Goal: Task Accomplishment & Management: Complete application form

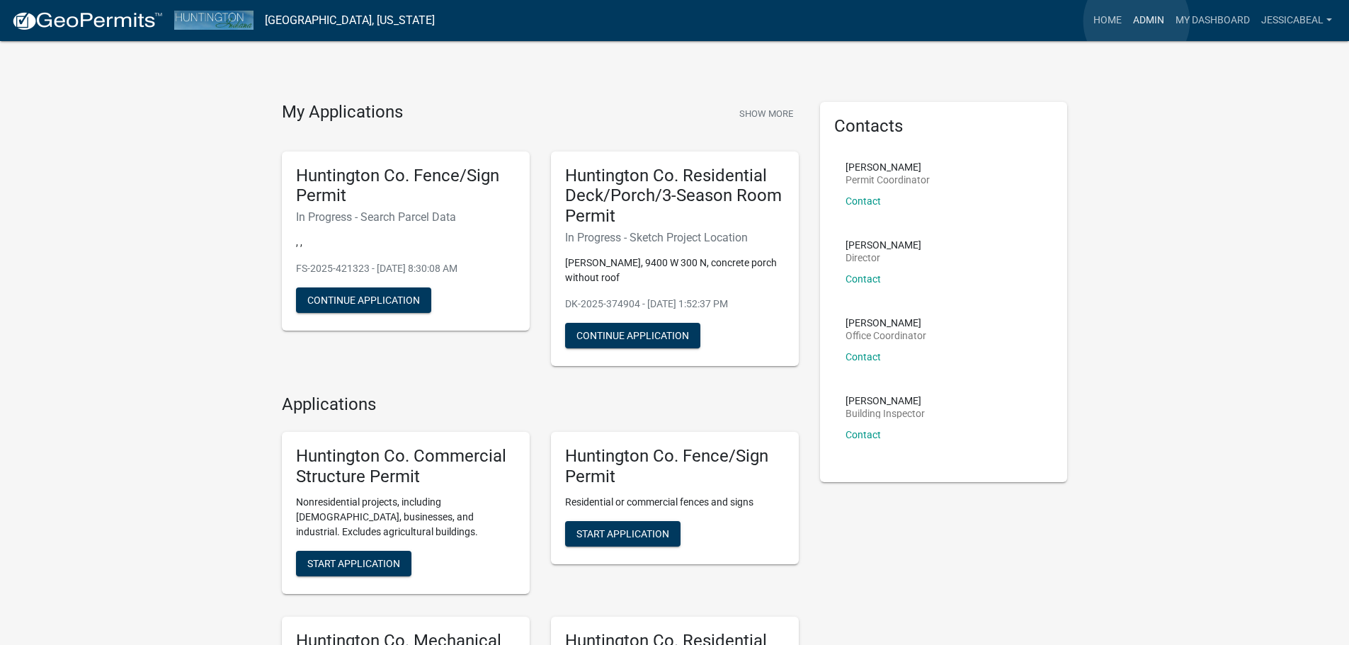
drag, startPoint x: 1136, startPoint y: 21, endPoint x: 1124, endPoint y: 25, distance: 12.5
click at [1136, 21] on link "Admin" at bounding box center [1148, 20] width 42 height 27
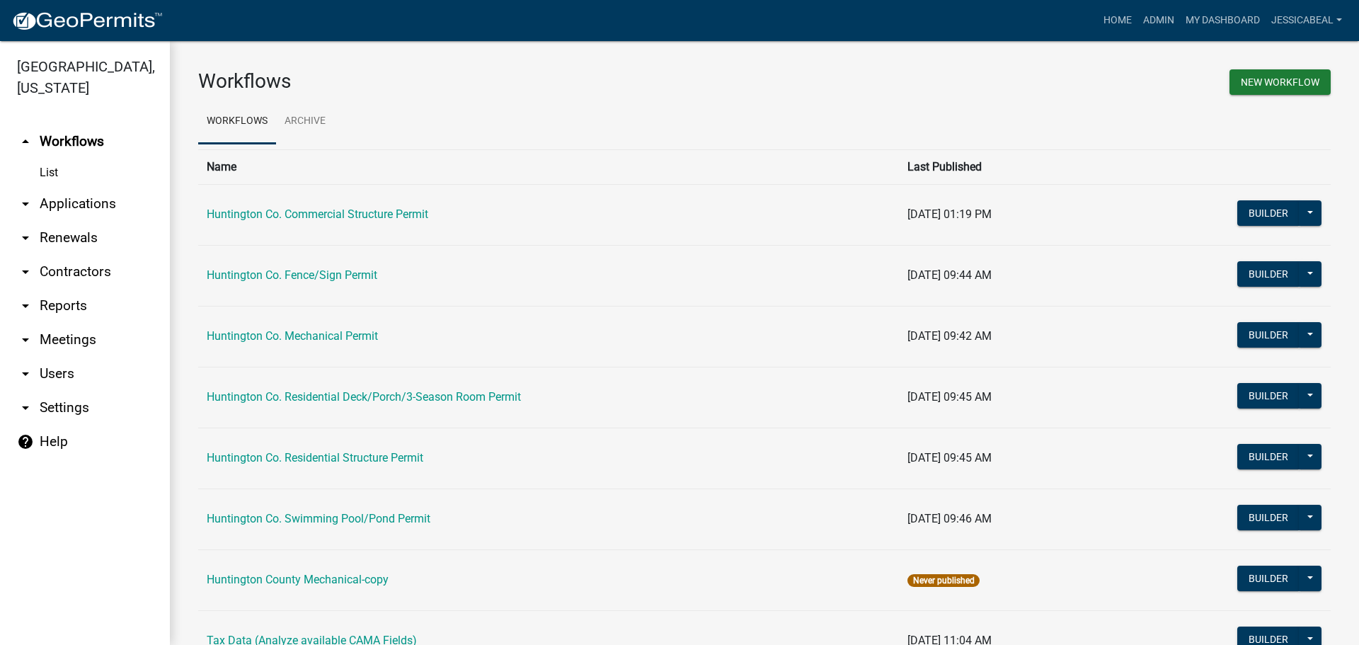
click at [59, 199] on link "arrow_drop_down Applications" at bounding box center [85, 204] width 170 height 34
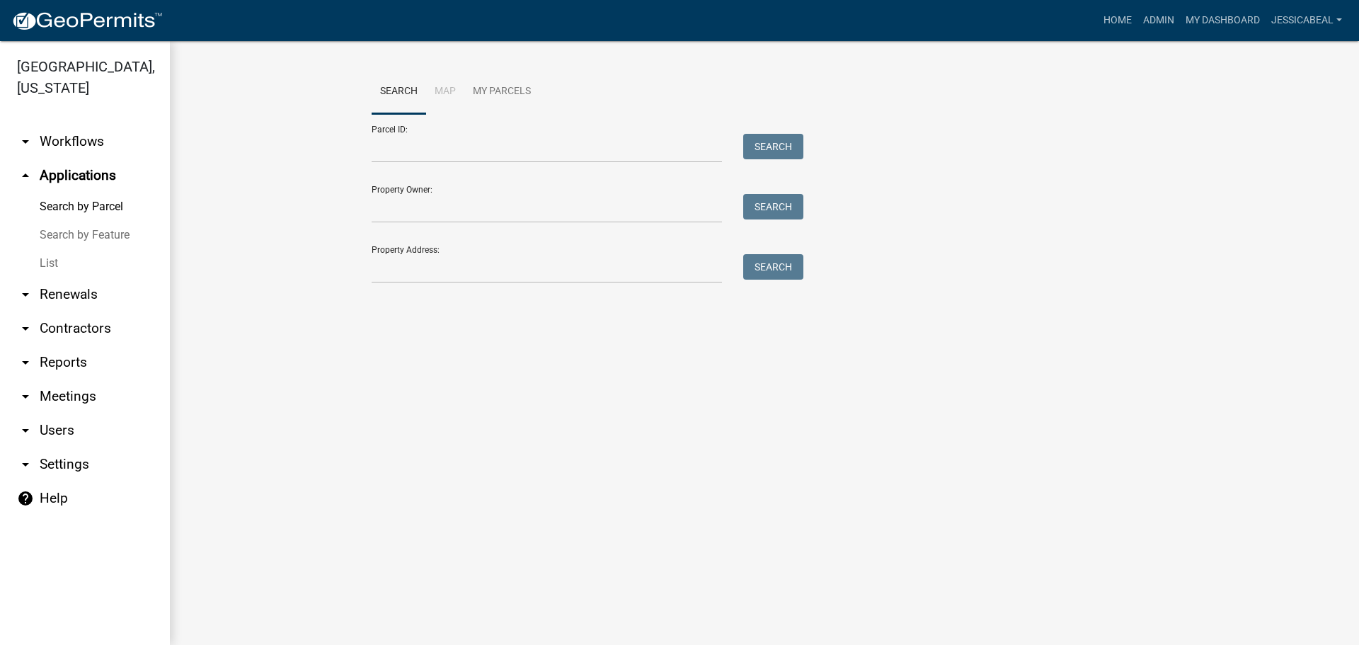
click at [52, 253] on link "List" at bounding box center [85, 263] width 170 height 28
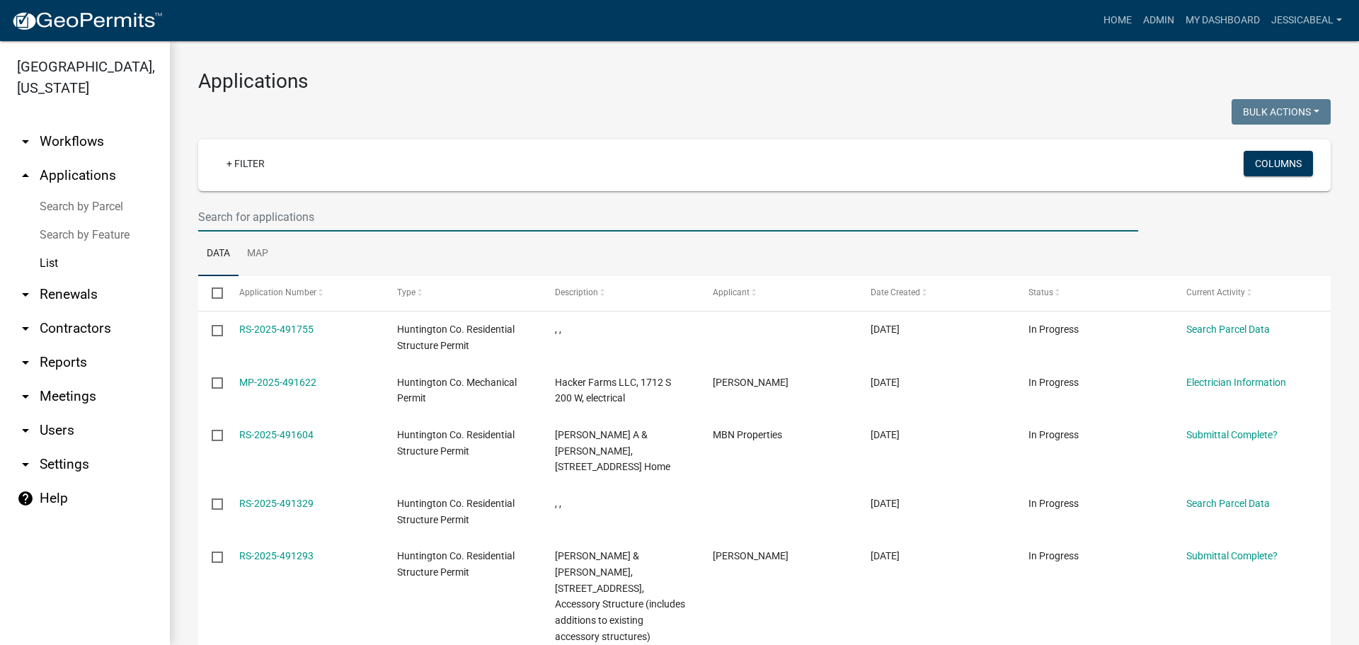
drag, startPoint x: 284, startPoint y: 227, endPoint x: 413, endPoint y: 138, distance: 156.7
click at [288, 225] on input "text" at bounding box center [668, 216] width 940 height 29
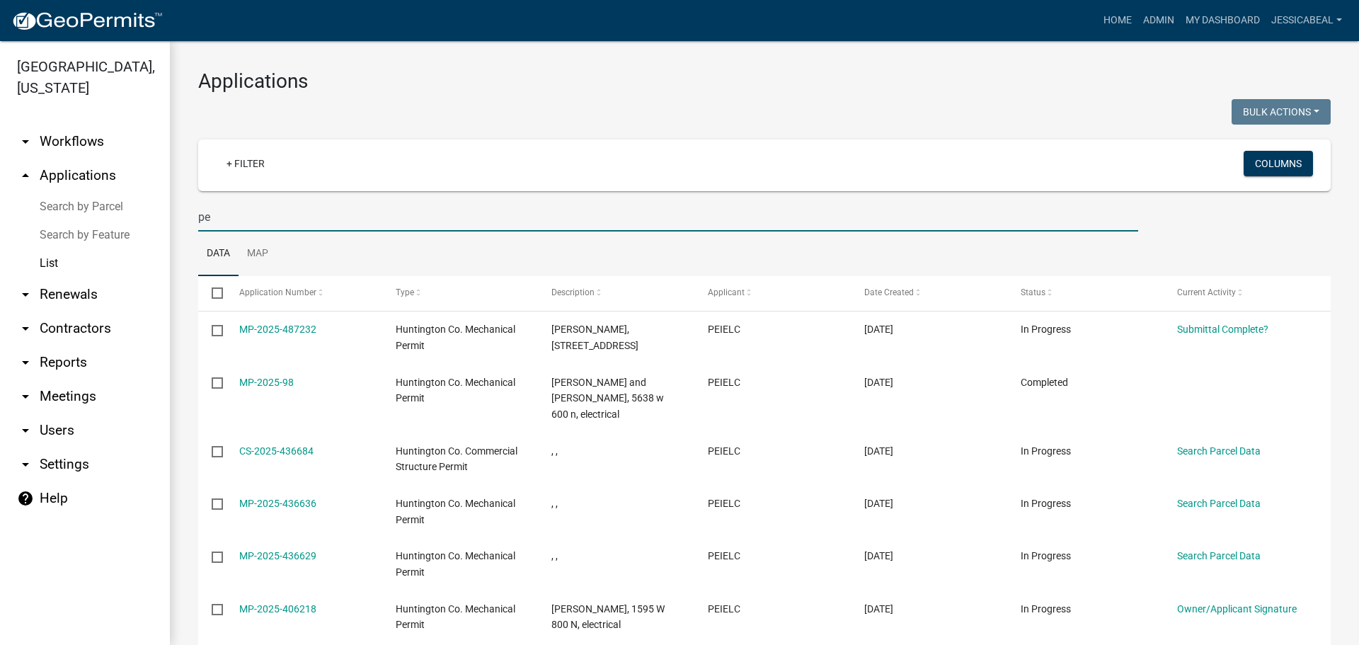
type input "p"
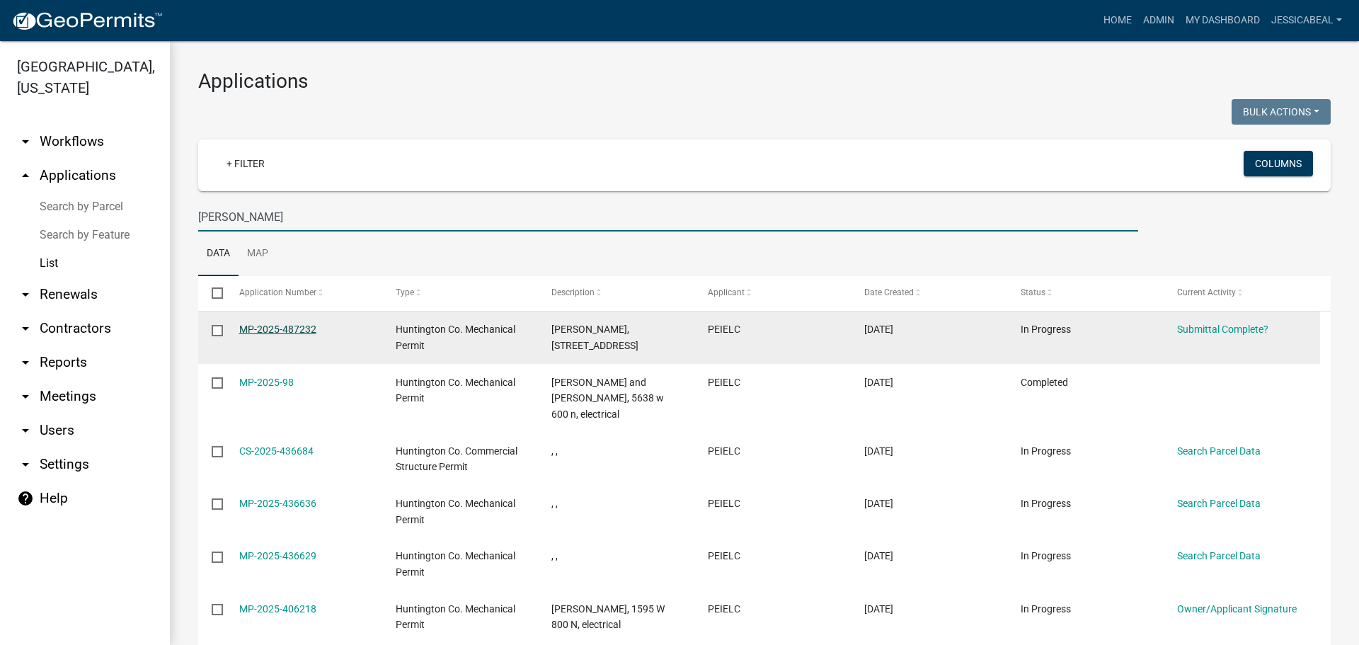
type input "[PERSON_NAME]"
click at [262, 328] on link "MP-2025-487232" at bounding box center [277, 329] width 77 height 11
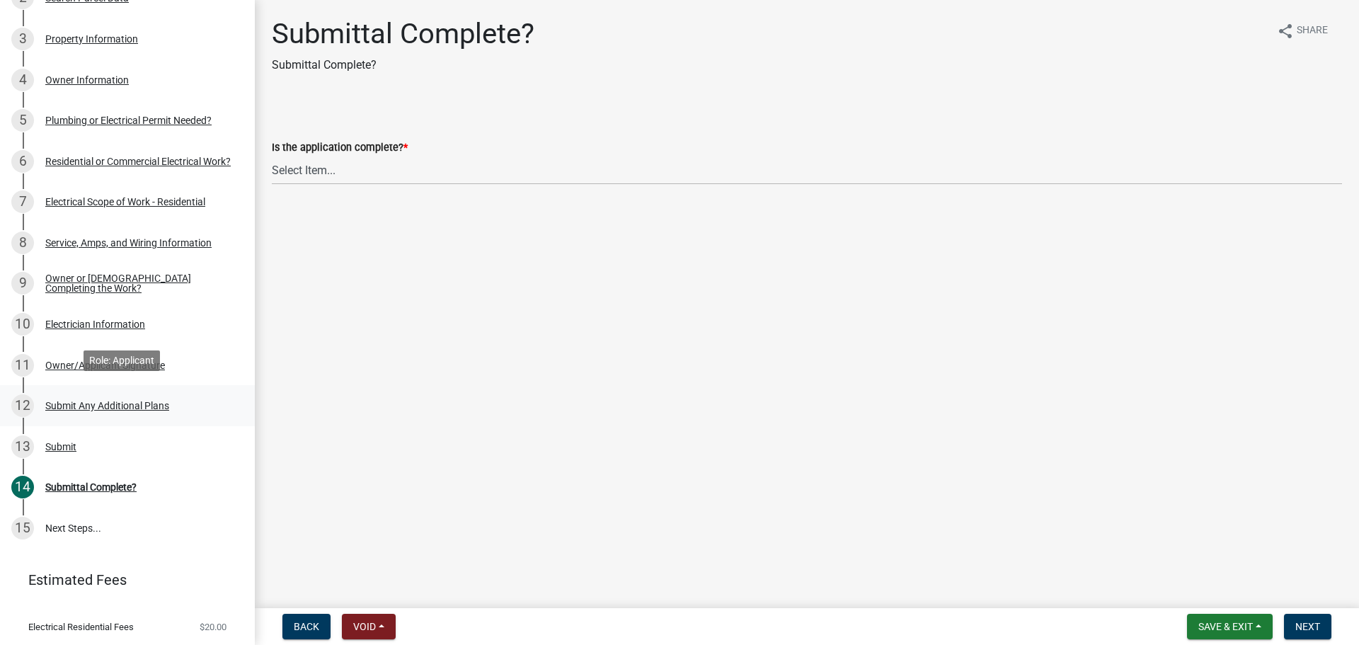
scroll to position [283, 0]
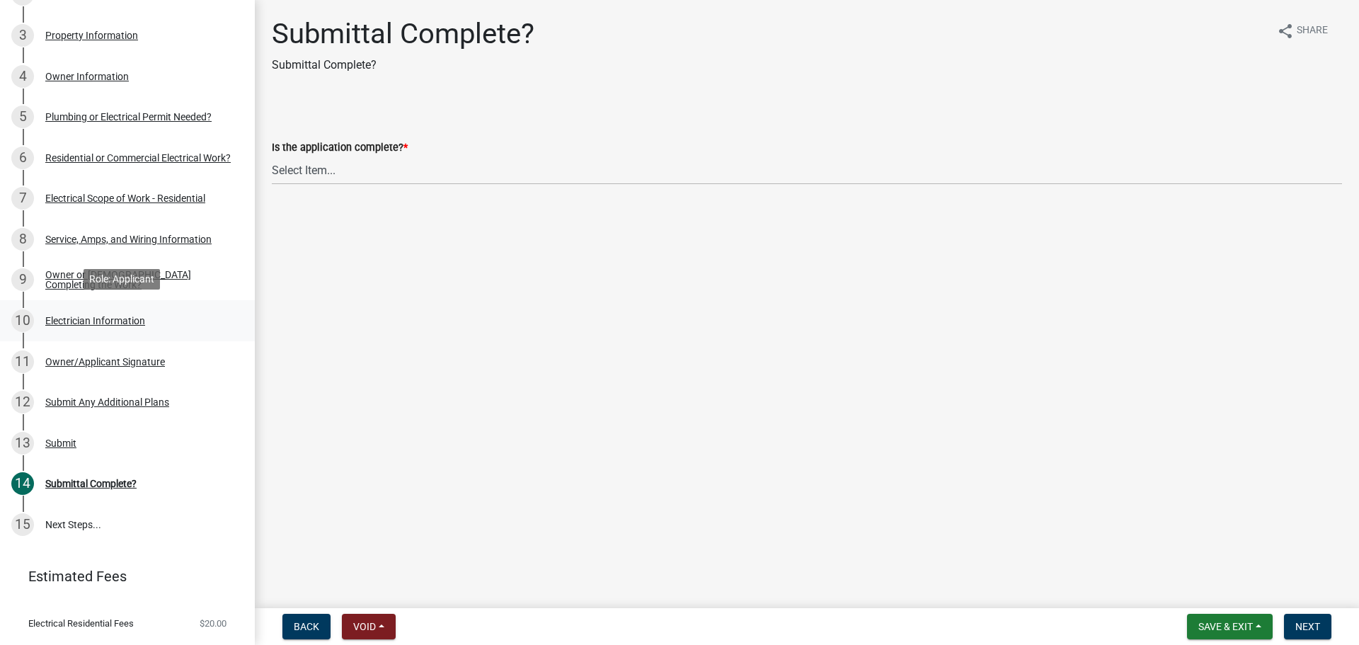
click at [79, 319] on div "Electrician Information" at bounding box center [95, 321] width 100 height 10
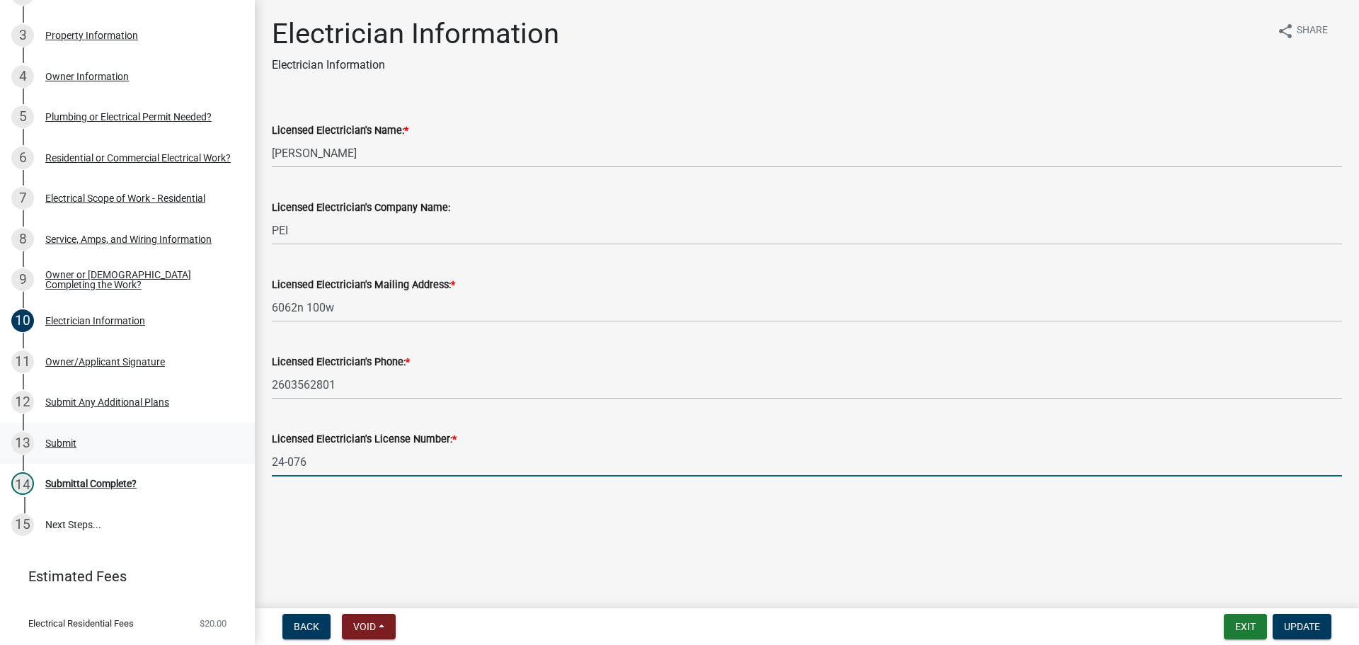
drag, startPoint x: 331, startPoint y: 464, endPoint x: 221, endPoint y: 447, distance: 111.7
click at [263, 471] on div "Licensed Electrician's License Number: * 24-076" at bounding box center [807, 444] width 1092 height 66
type input "25-128"
click at [1296, 622] on span "Update" at bounding box center [1302, 626] width 36 height 11
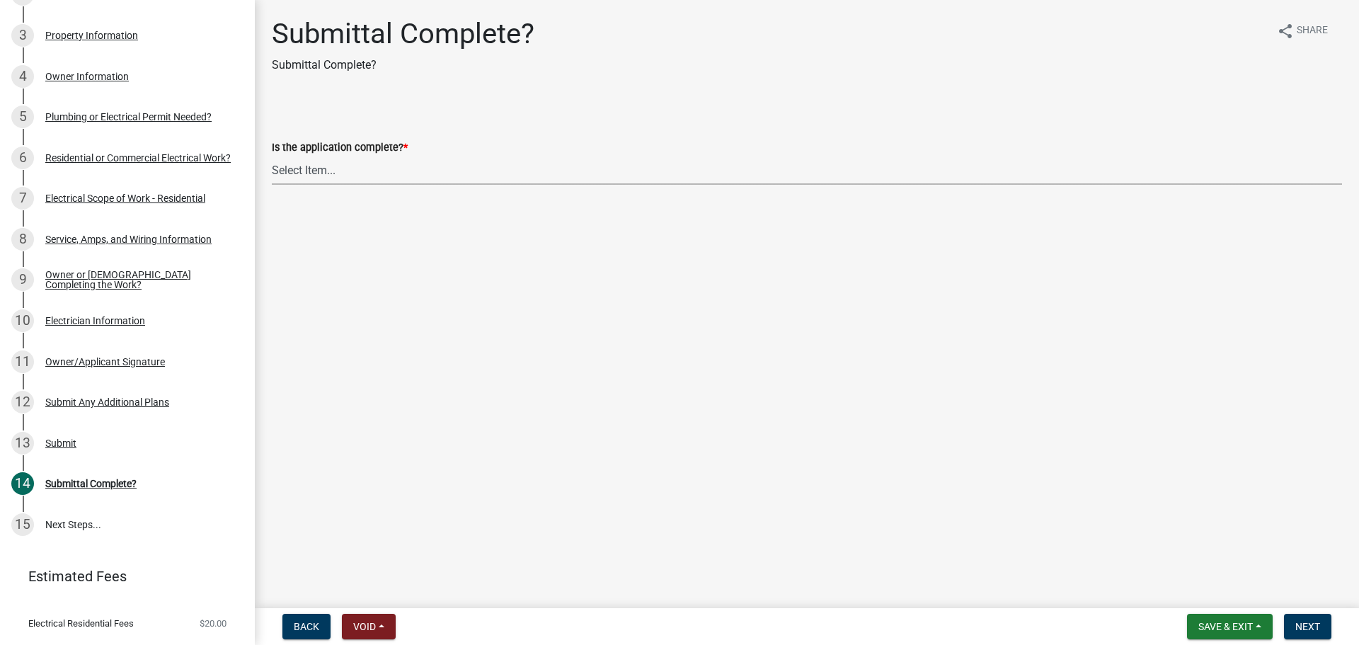
drag, startPoint x: 355, startPoint y: 173, endPoint x: 351, endPoint y: 182, distance: 9.2
click at [355, 173] on select "Select Item... Yes No" at bounding box center [807, 170] width 1070 height 29
click at [272, 156] on select "Select Item... Yes No" at bounding box center [807, 170] width 1070 height 29
select select "1782a9c7-7323-4da6-ac5b-f89a69a3d723"
click at [1314, 619] on button "Next" at bounding box center [1307, 626] width 47 height 25
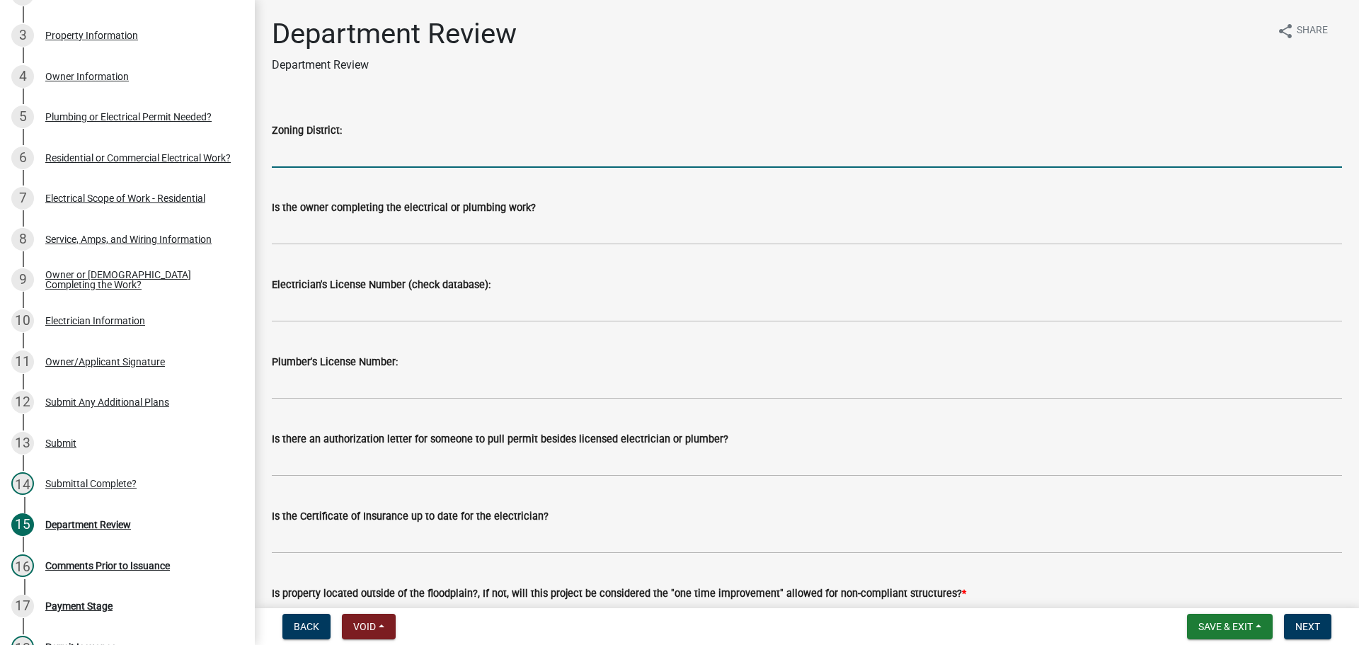
click at [311, 157] on input "Zoning District:" at bounding box center [807, 153] width 1070 height 29
type input "Ag"
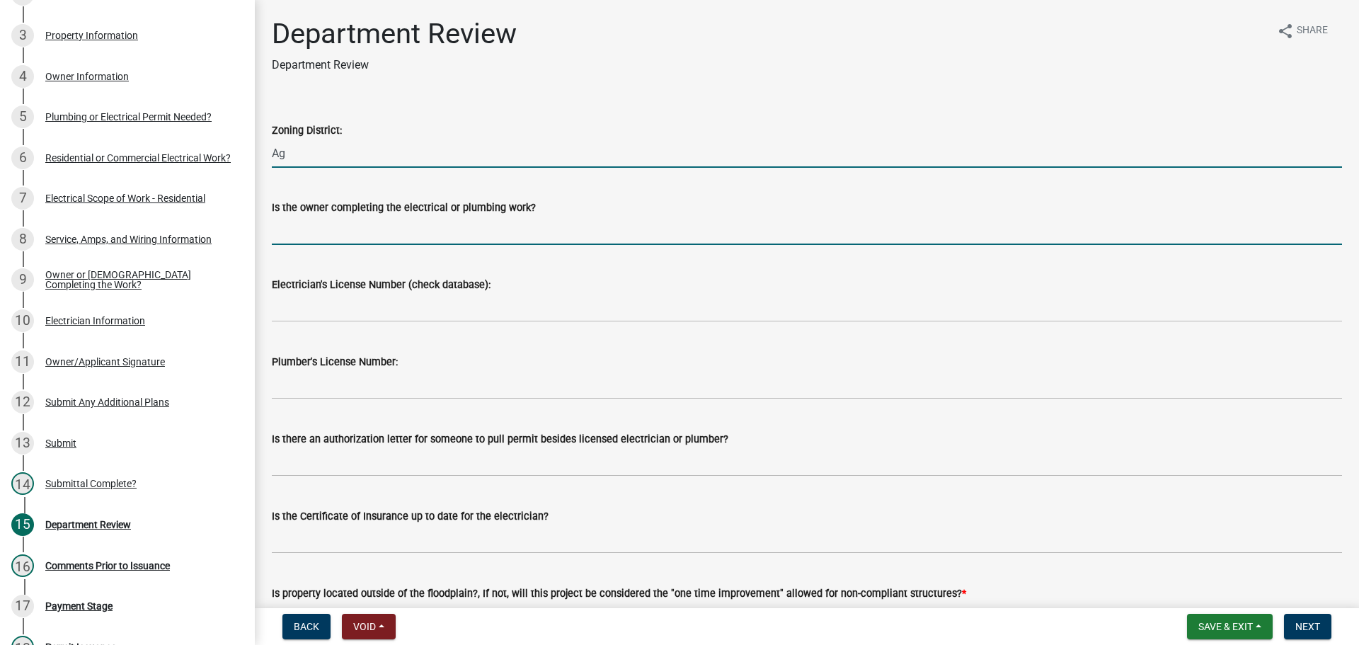
click at [321, 240] on input "Is the owner completing the electrical or plumbing work?" at bounding box center [807, 230] width 1070 height 29
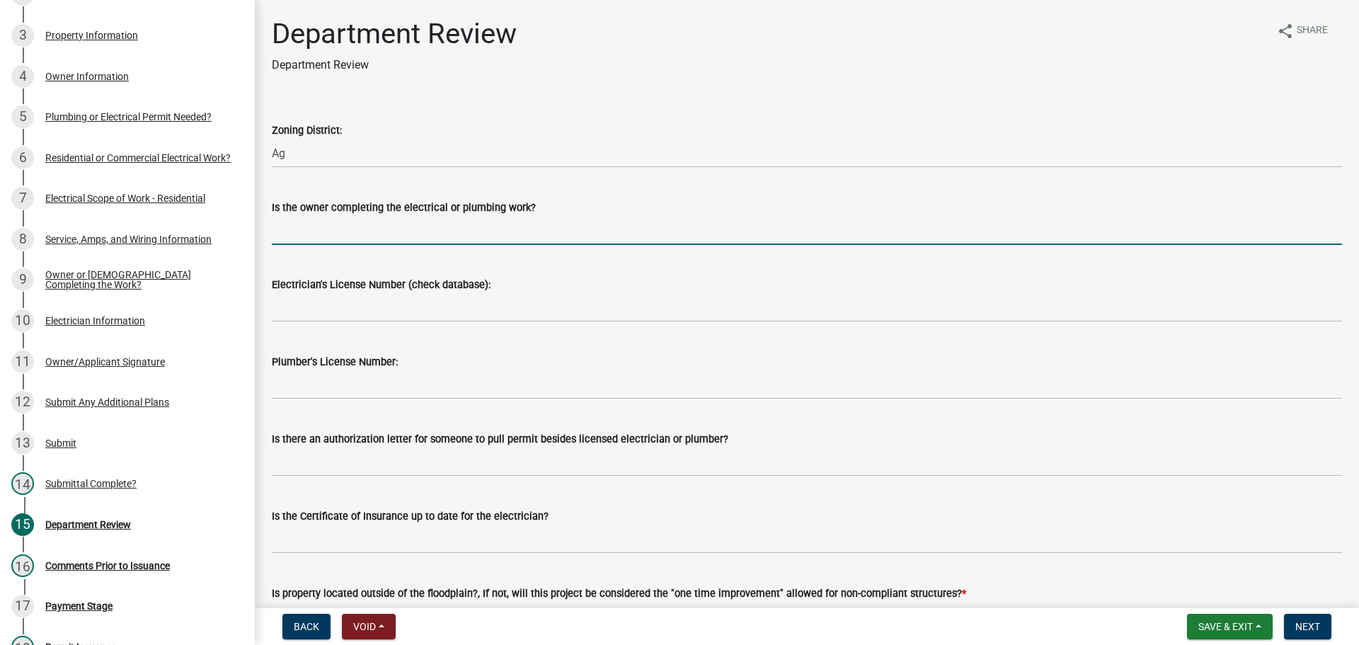
type input "no"
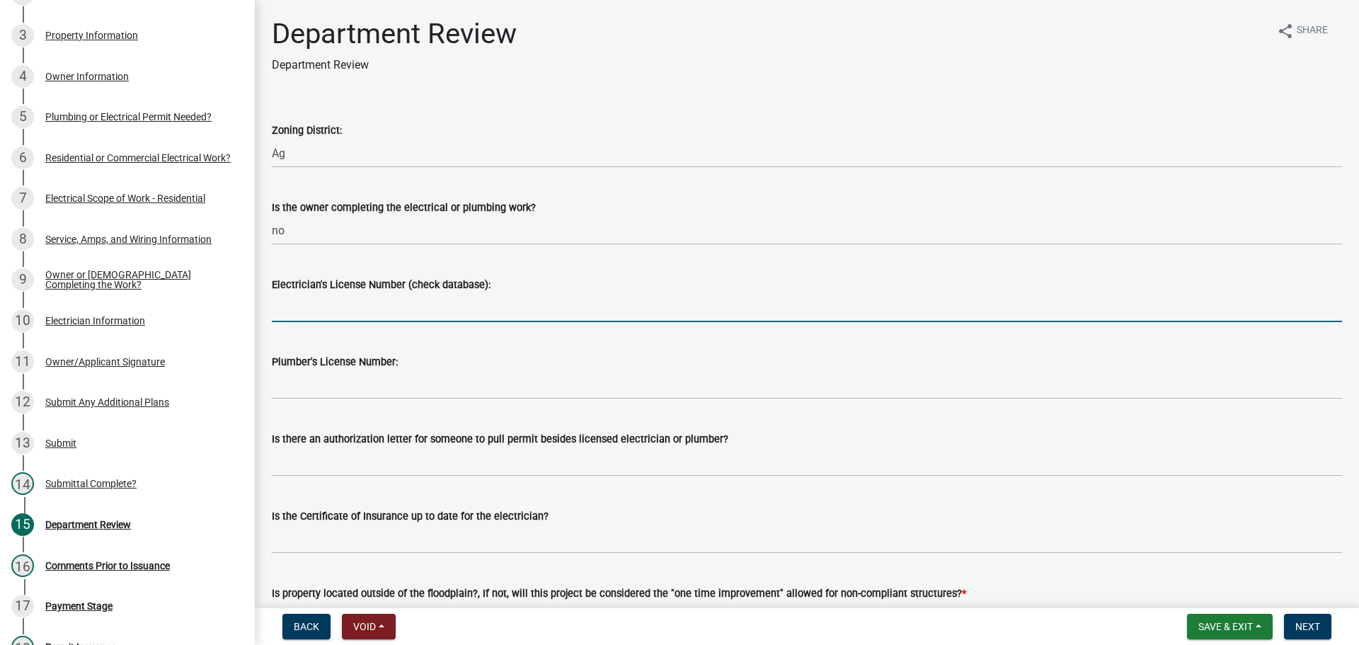
click at [342, 316] on input "Electrician's License Number (check database):" at bounding box center [807, 307] width 1070 height 29
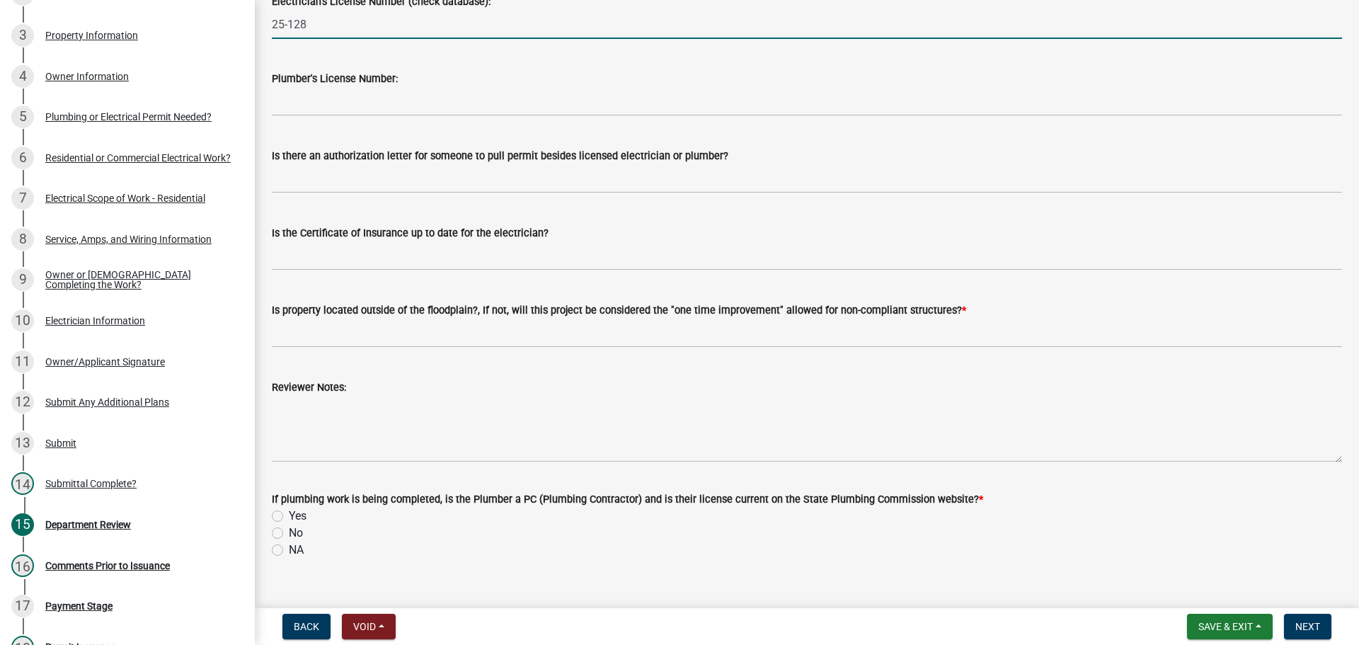
type input "25-128"
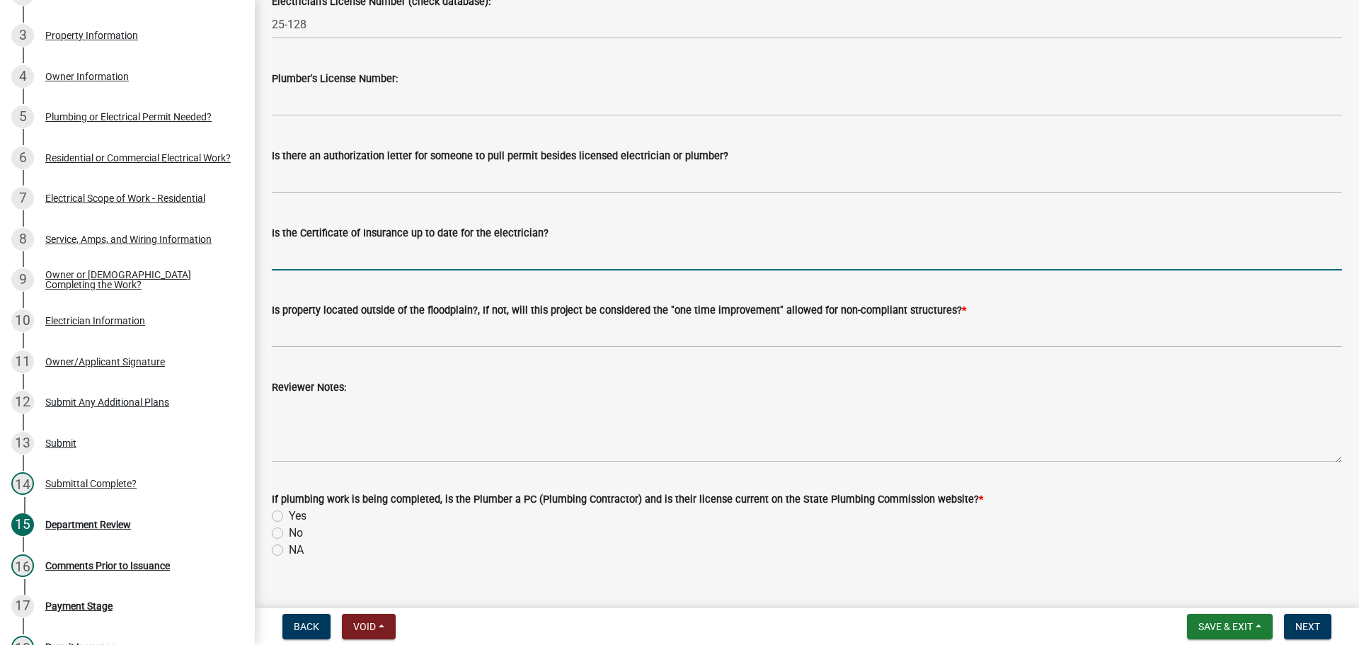
click at [344, 248] on input "Is the Certificate of Insurance up to date for the electrician?" at bounding box center [807, 255] width 1070 height 29
type input "yes"
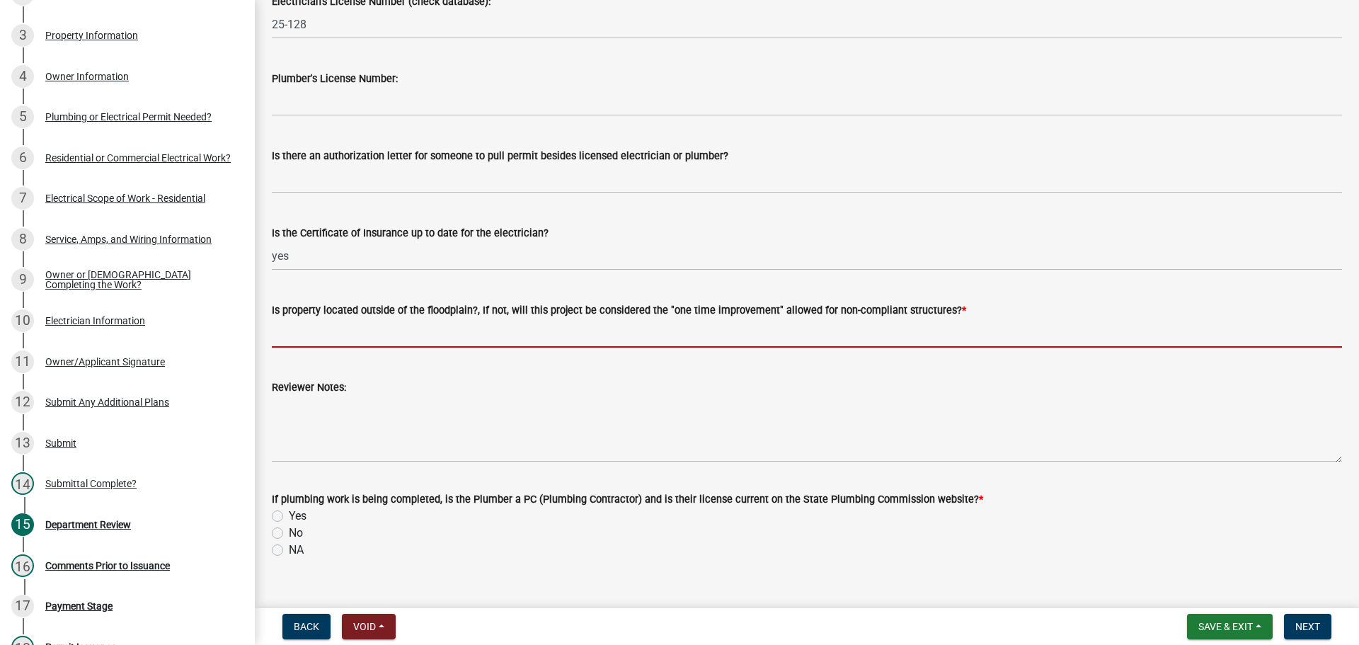
drag, startPoint x: 363, startPoint y: 329, endPoint x: 372, endPoint y: 336, distance: 11.6
click at [363, 329] on input "Is property located outside of the floodplain?, If not, will this project be co…" at bounding box center [807, 333] width 1070 height 29
type input "yes"
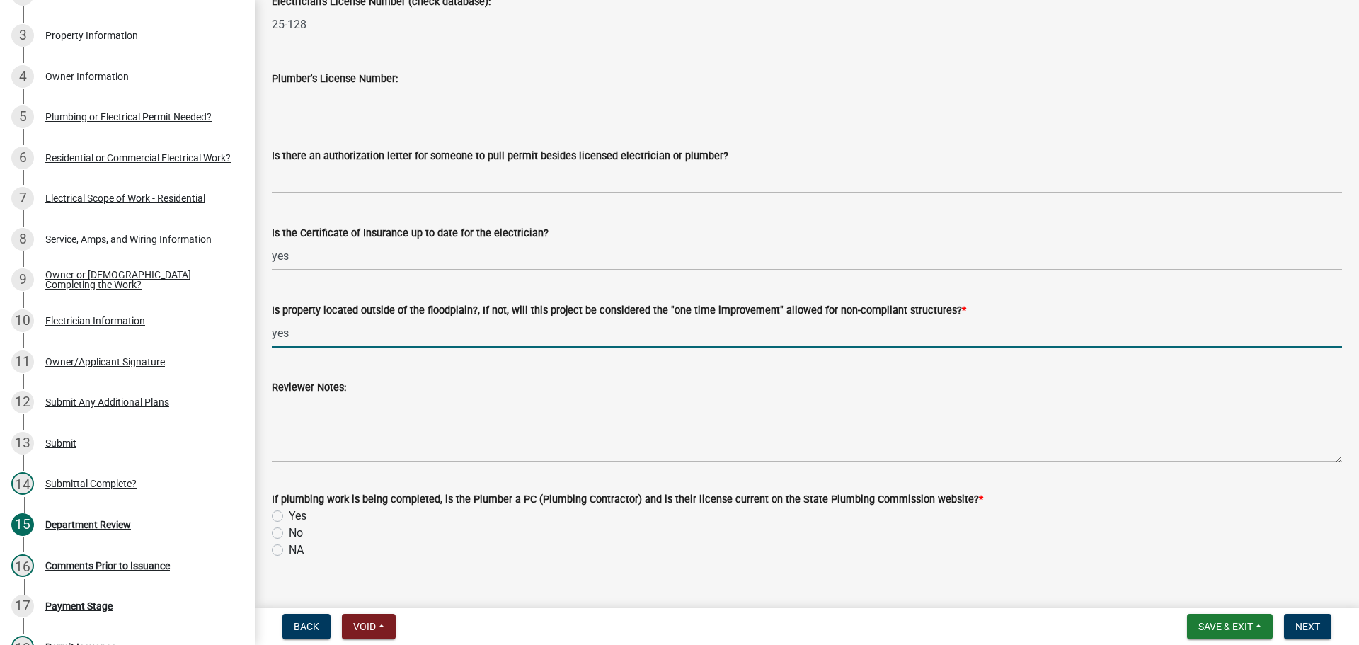
click at [289, 551] on label "NA" at bounding box center [296, 550] width 15 height 17
click at [289, 551] on input "NA" at bounding box center [293, 546] width 9 height 9
radio input "true"
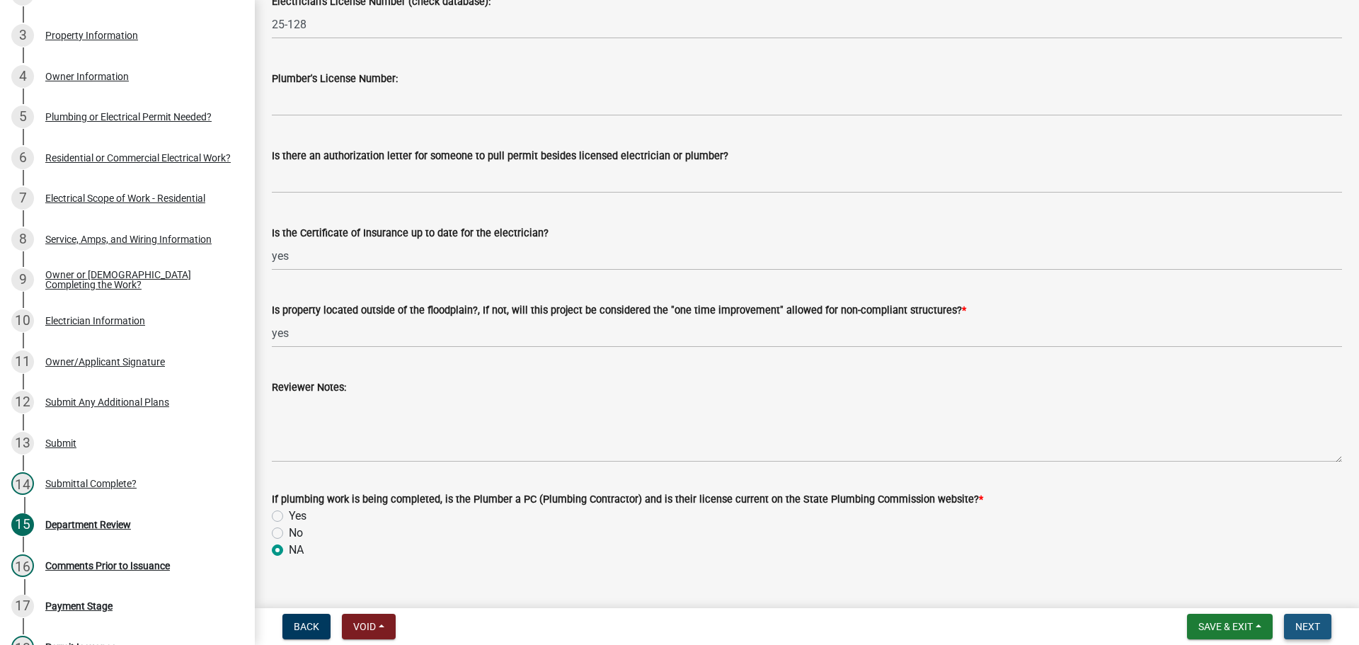
click at [1293, 619] on button "Next" at bounding box center [1307, 626] width 47 height 25
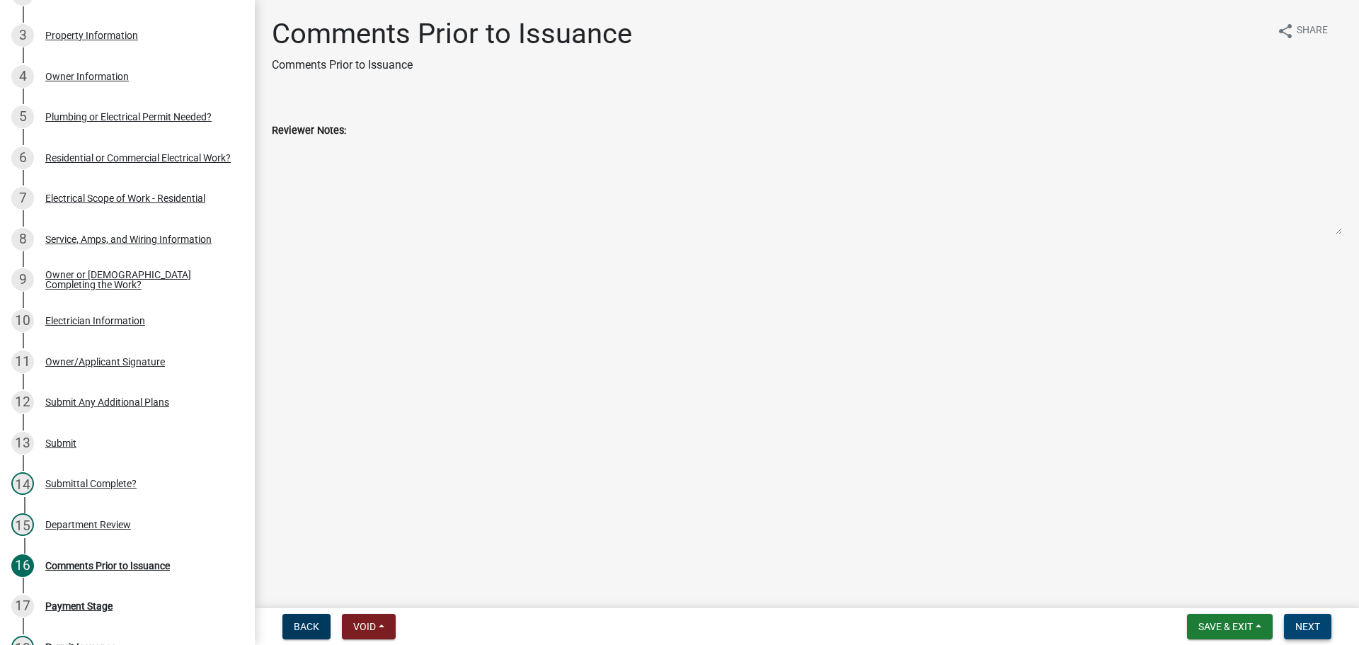
click at [1288, 618] on button "Next" at bounding box center [1307, 626] width 47 height 25
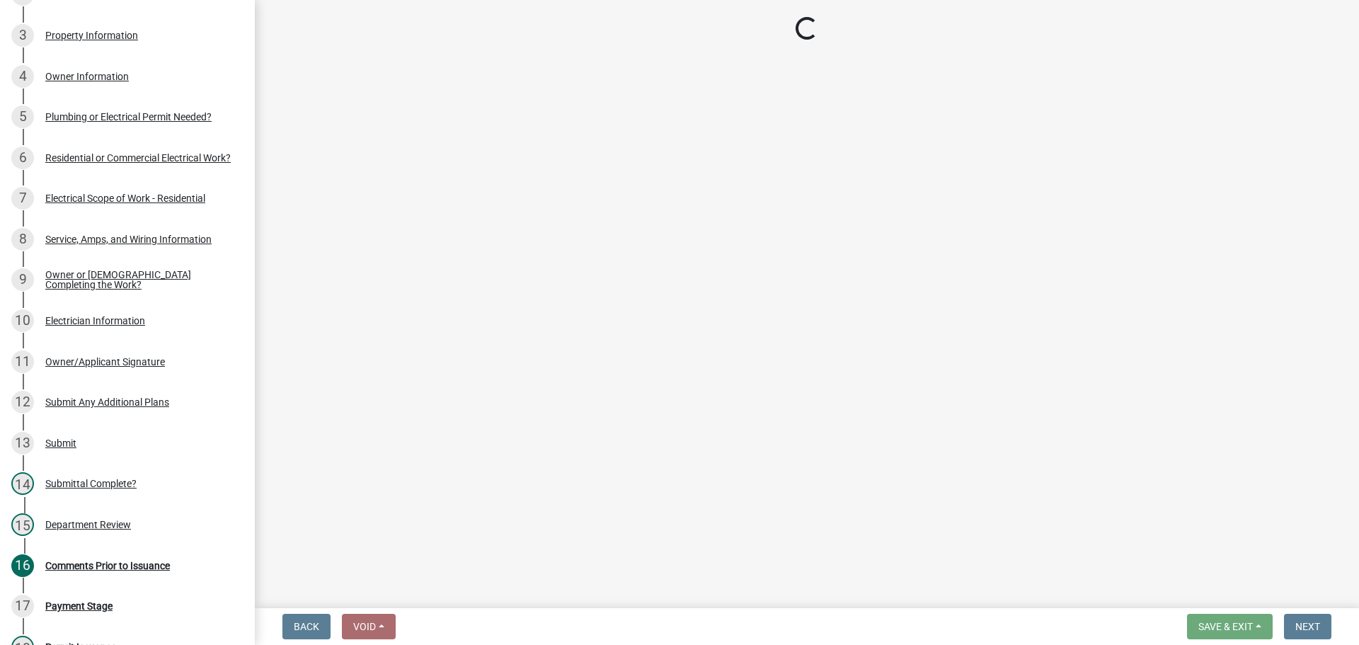
select select "3: 3"
